Goal: Information Seeking & Learning: Learn about a topic

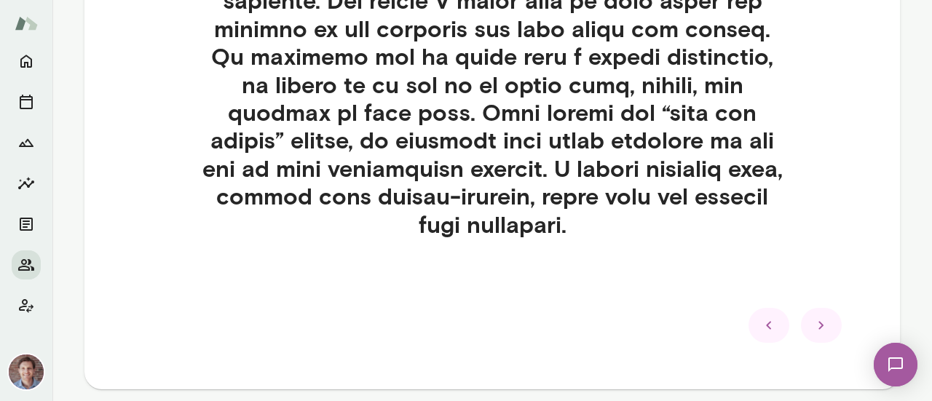
scroll to position [854, 0]
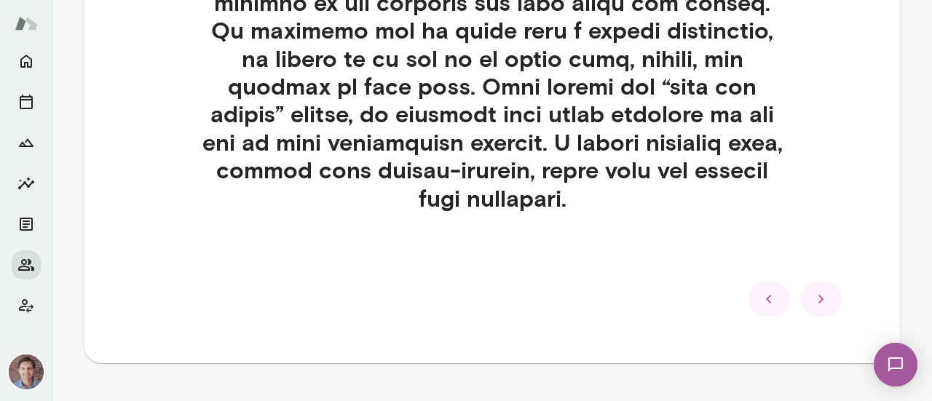
click at [828, 296] on div at bounding box center [821, 299] width 41 height 35
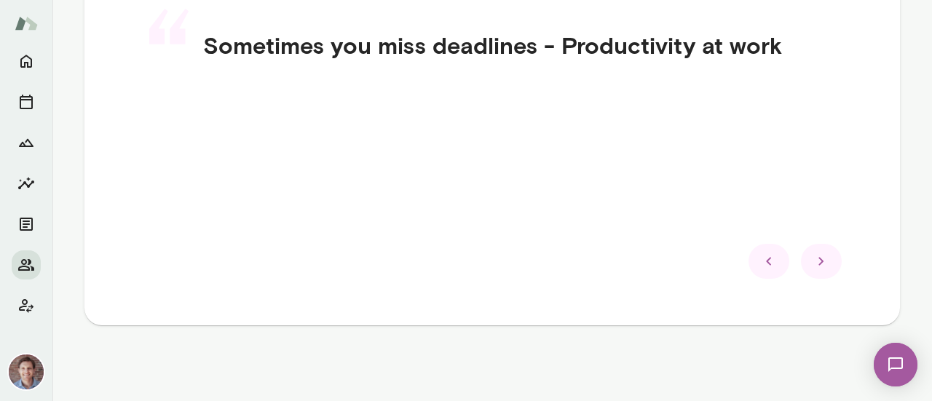
scroll to position [419, 0]
click at [813, 267] on icon at bounding box center [820, 261] width 17 height 17
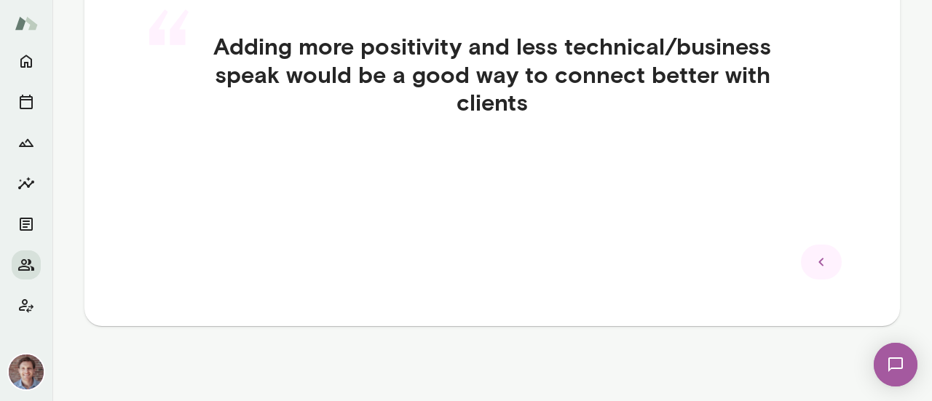
click at [813, 267] on icon at bounding box center [820, 261] width 17 height 17
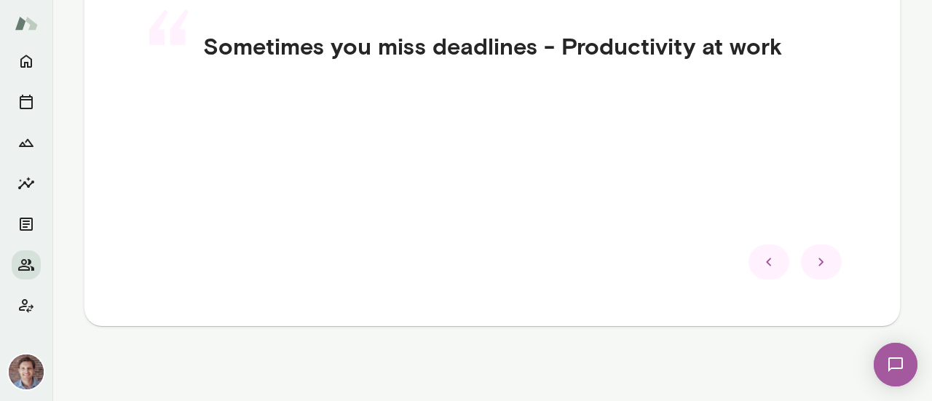
click at [813, 267] on icon at bounding box center [820, 261] width 17 height 17
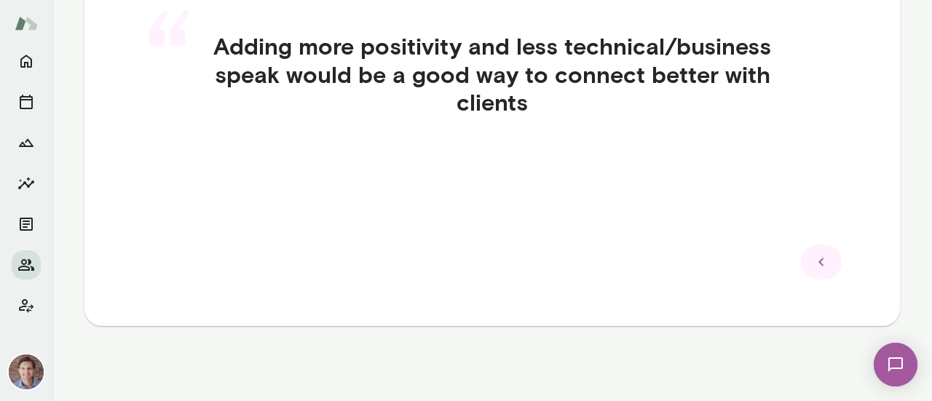
click at [813, 267] on icon at bounding box center [820, 261] width 17 height 17
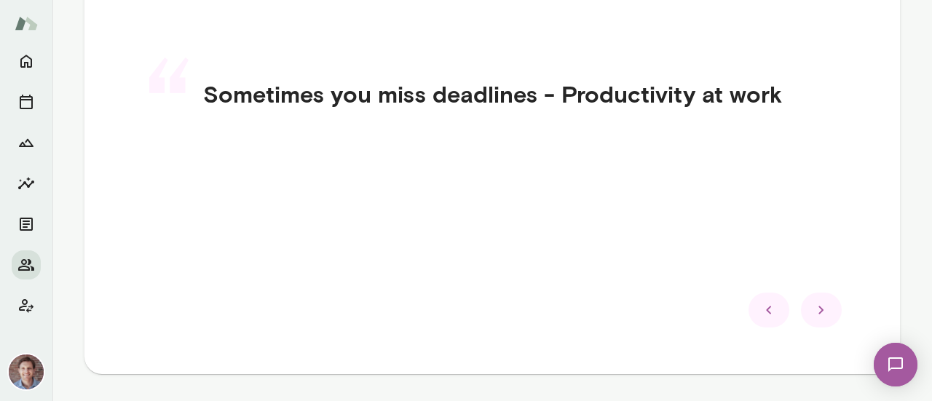
scroll to position [373, 0]
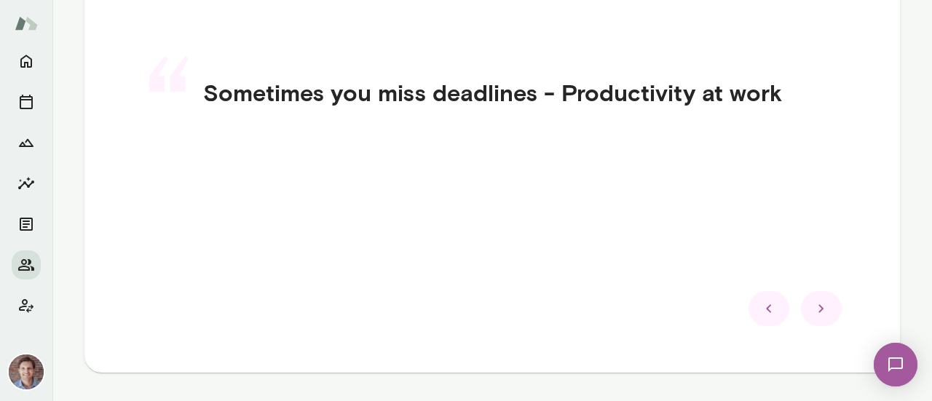
click at [815, 319] on div at bounding box center [821, 308] width 41 height 35
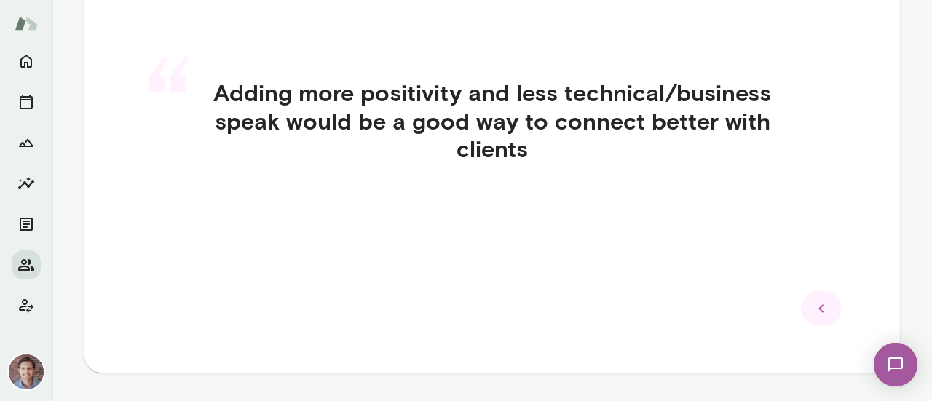
click at [815, 319] on div at bounding box center [821, 308] width 41 height 35
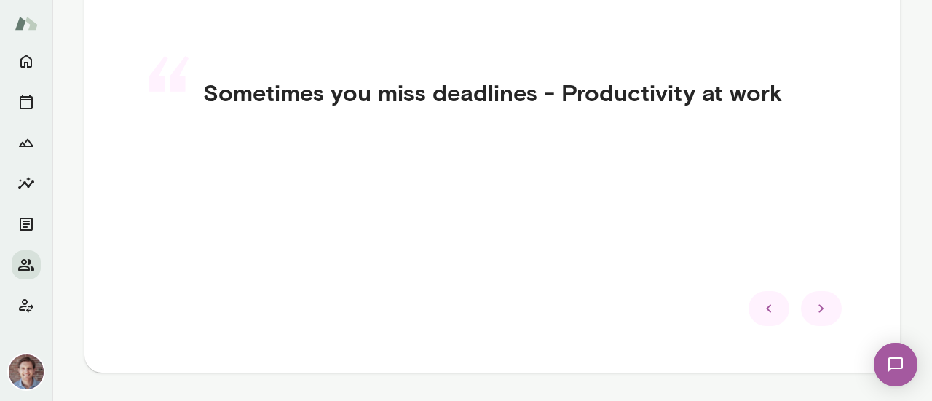
click at [815, 319] on div at bounding box center [821, 308] width 41 height 35
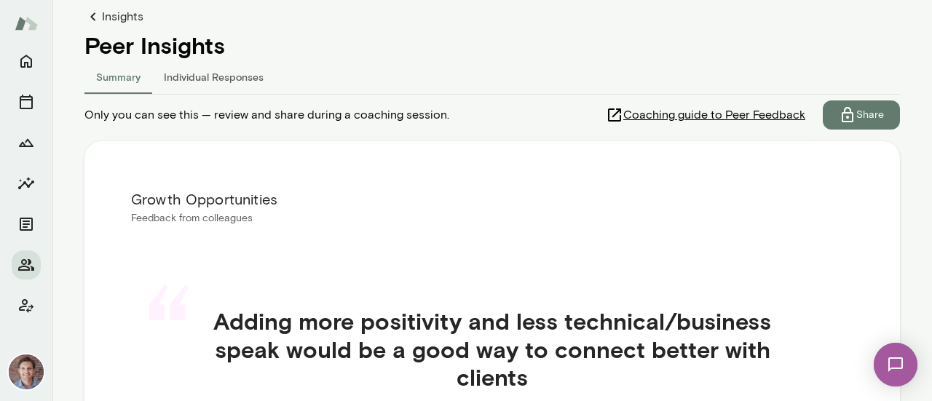
scroll to position [146, 0]
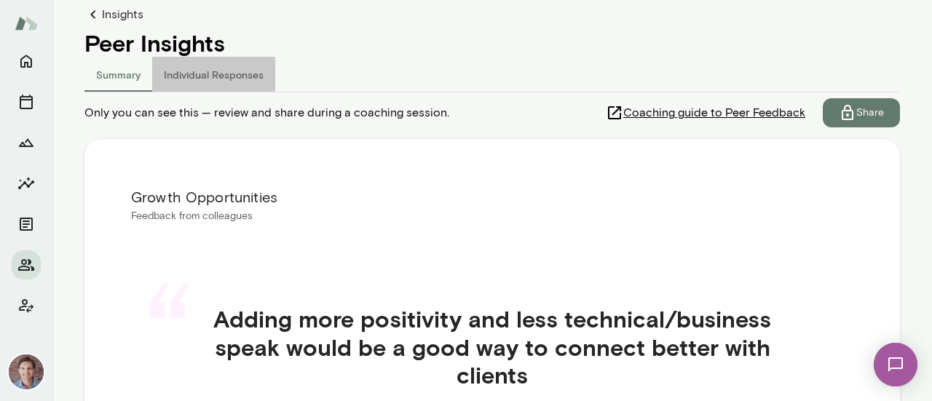
click at [224, 72] on button "Individual Responses" at bounding box center [213, 74] width 123 height 35
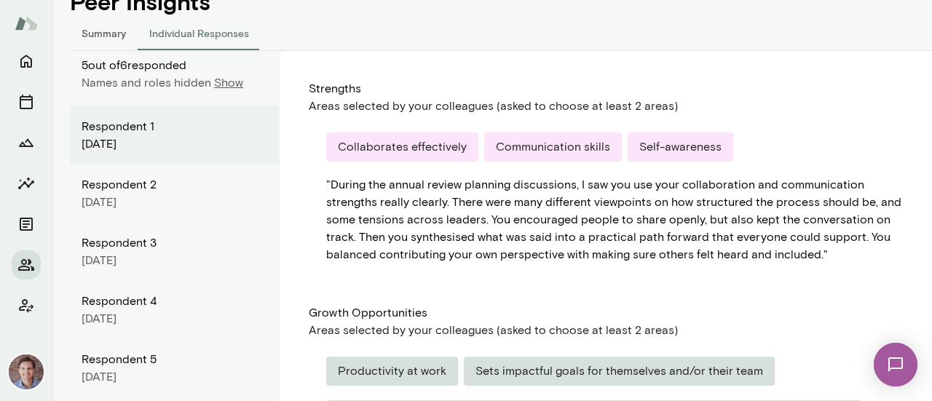
scroll to position [177, 0]
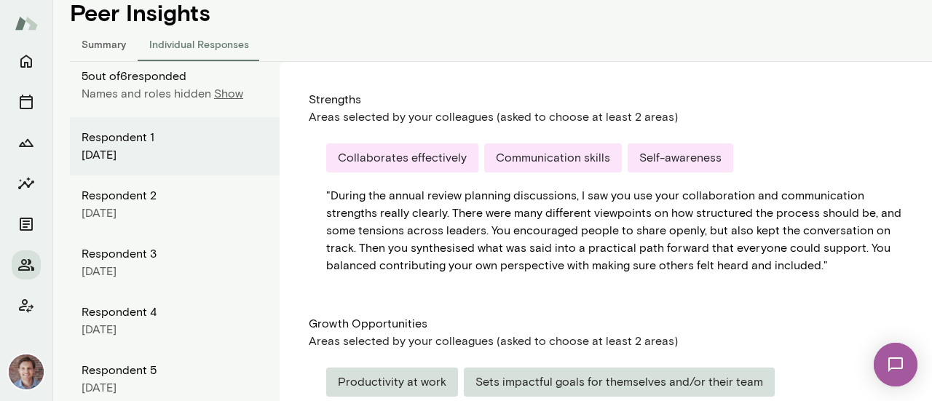
click at [233, 95] on p "Show" at bounding box center [228, 93] width 29 height 17
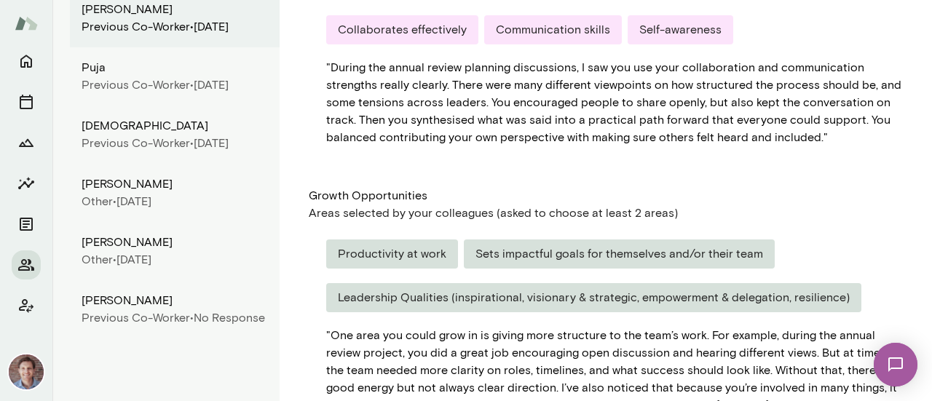
scroll to position [304, 0]
click at [152, 95] on div "Previous Co-worker •" at bounding box center [138, 85] width 112 height 17
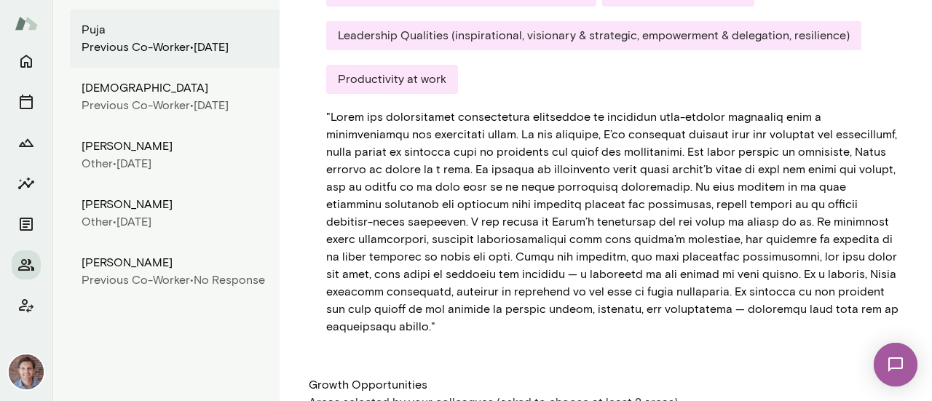
scroll to position [325, 0]
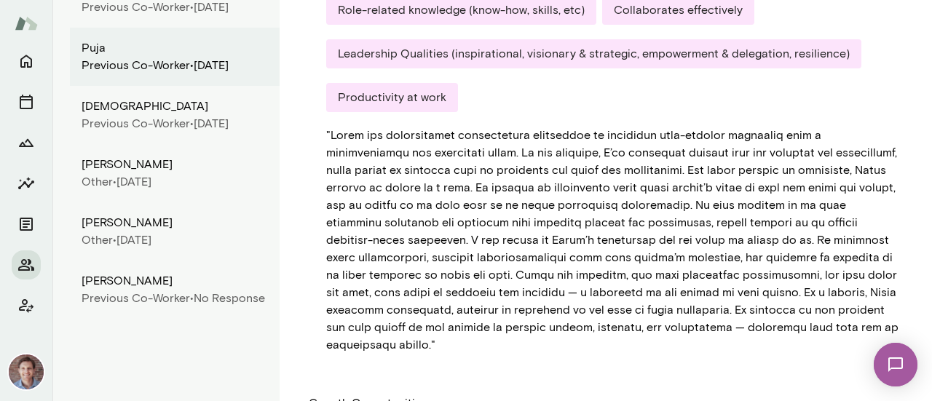
click at [128, 132] on div "Previous Co-worker •" at bounding box center [138, 123] width 112 height 17
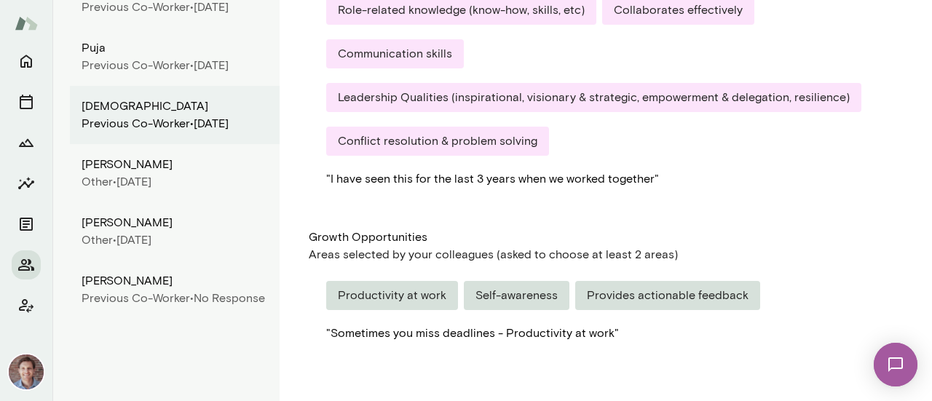
scroll to position [312, 0]
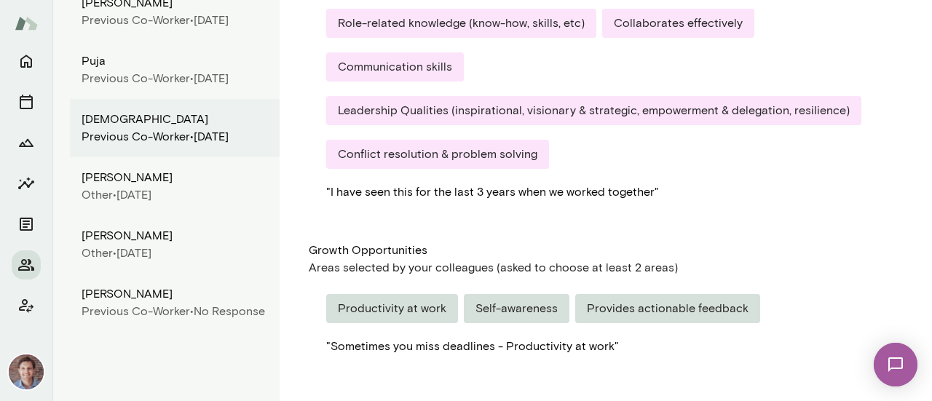
click at [143, 87] on div "Previous Co-worker •" at bounding box center [138, 78] width 112 height 17
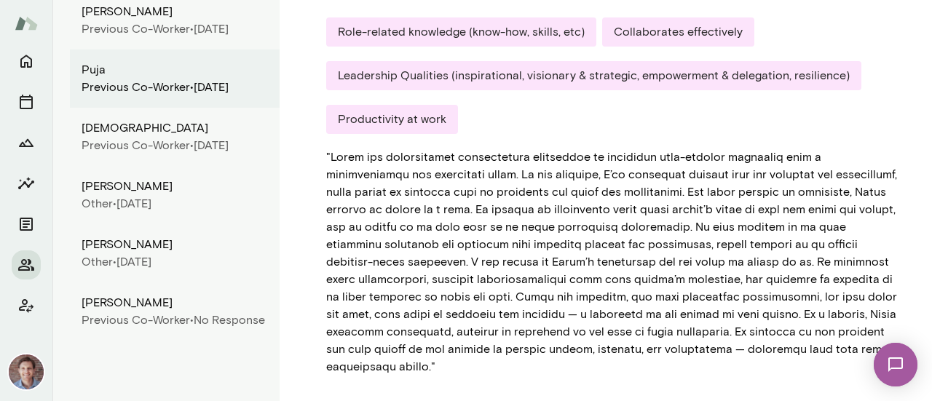
scroll to position [270, 0]
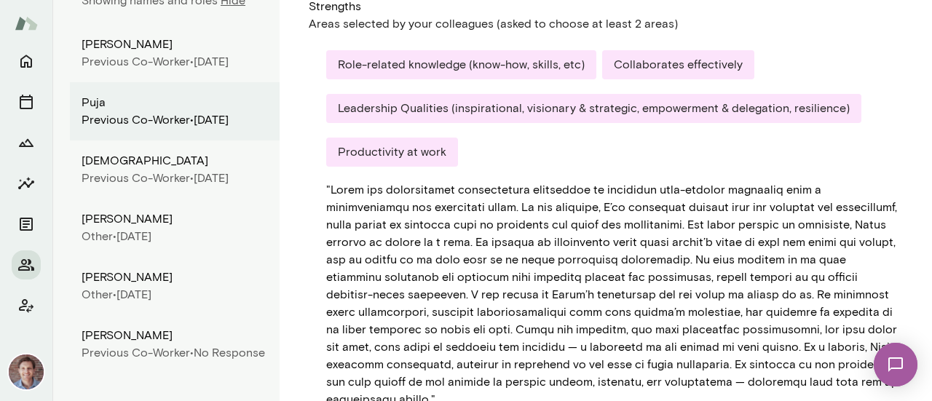
click at [131, 56] on div "Previous Co-worker •" at bounding box center [138, 61] width 112 height 17
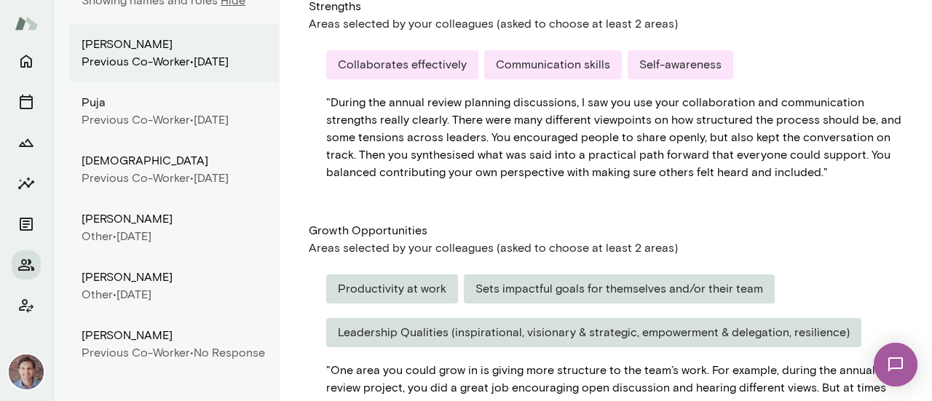
click at [143, 228] on div "[PERSON_NAME]" at bounding box center [175, 218] width 186 height 17
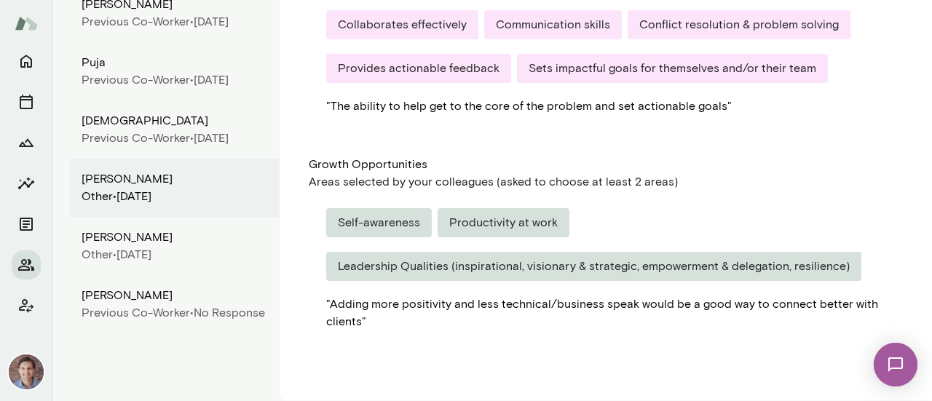
scroll to position [326, 0]
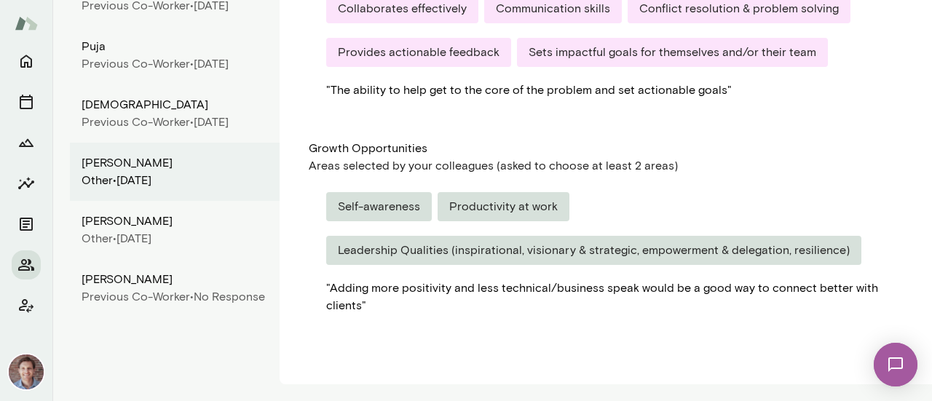
click at [144, 247] on div "Other • [DATE]" at bounding box center [175, 238] width 186 height 17
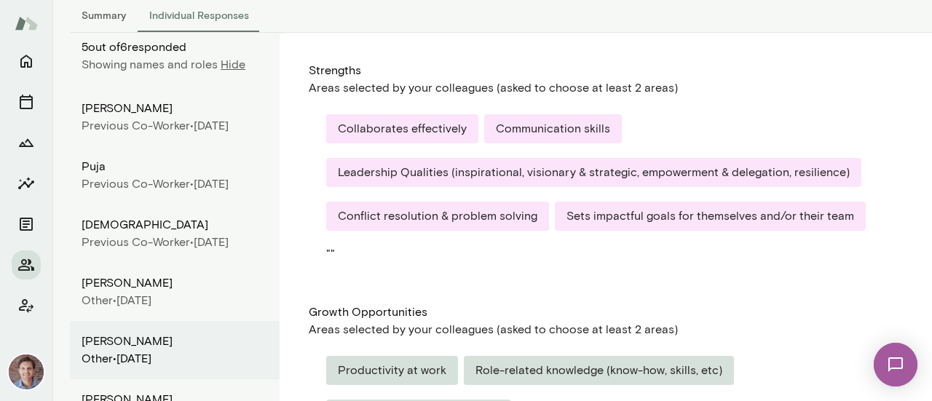
scroll to position [181, 0]
